Goal: Task Accomplishment & Management: Use online tool/utility

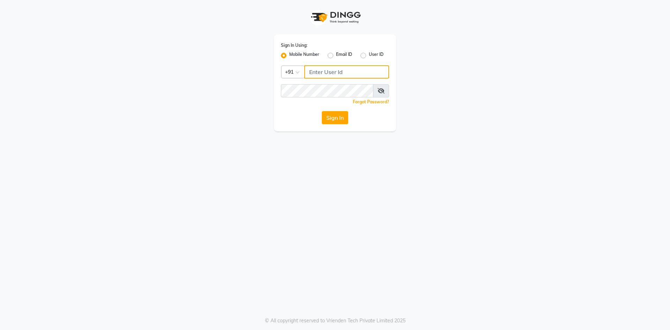
click at [324, 72] on input "Username" at bounding box center [346, 71] width 85 height 13
click at [309, 76] on input "Username" at bounding box center [346, 71] width 85 height 13
click at [331, 73] on input "Username" at bounding box center [346, 71] width 85 height 13
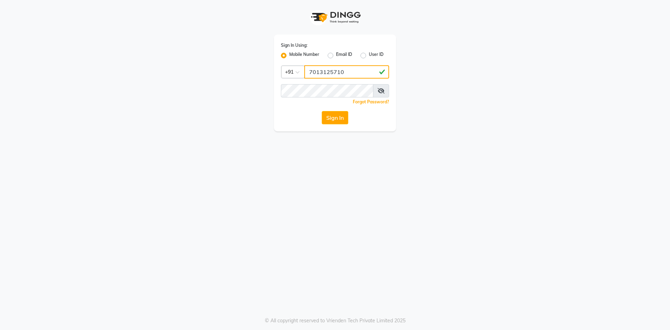
type input "7013125710"
click at [335, 113] on button "Sign In" at bounding box center [335, 117] width 27 height 13
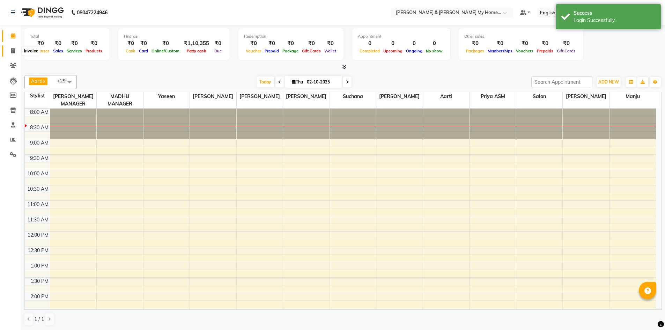
click at [12, 50] on icon at bounding box center [13, 50] width 4 height 5
select select "service"
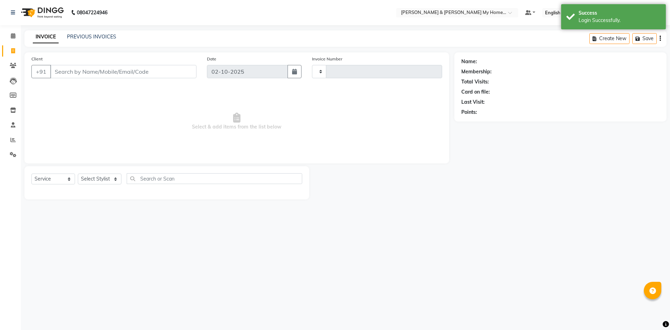
type input "12702"
select select "8193"
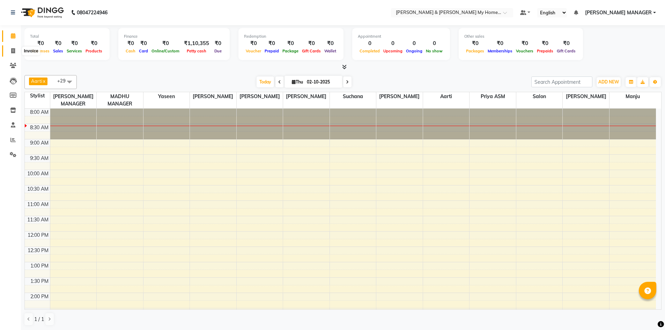
click at [10, 52] on span at bounding box center [13, 51] width 12 height 8
select select "service"
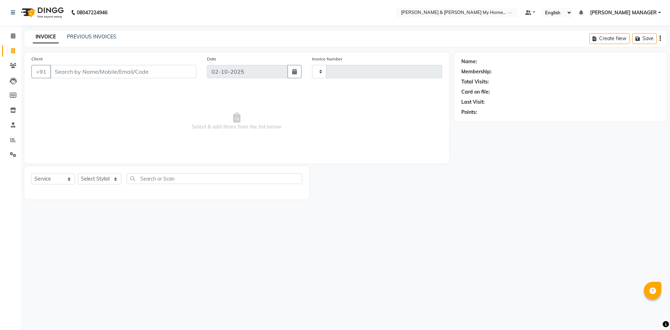
type input "12702"
select select "8193"
